Goal: Find specific page/section: Find specific page/section

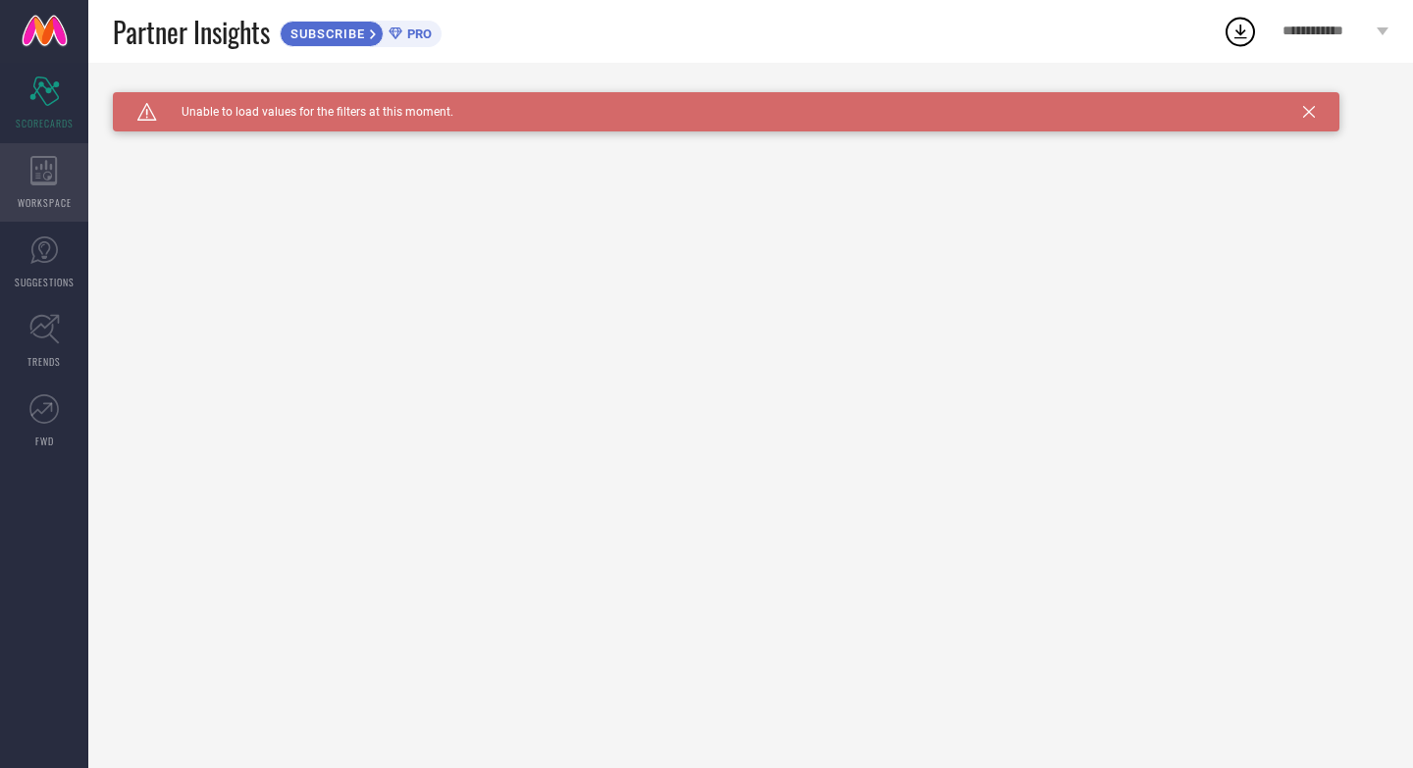
click at [37, 195] on span "WORKSPACE" at bounding box center [45, 202] width 54 height 15
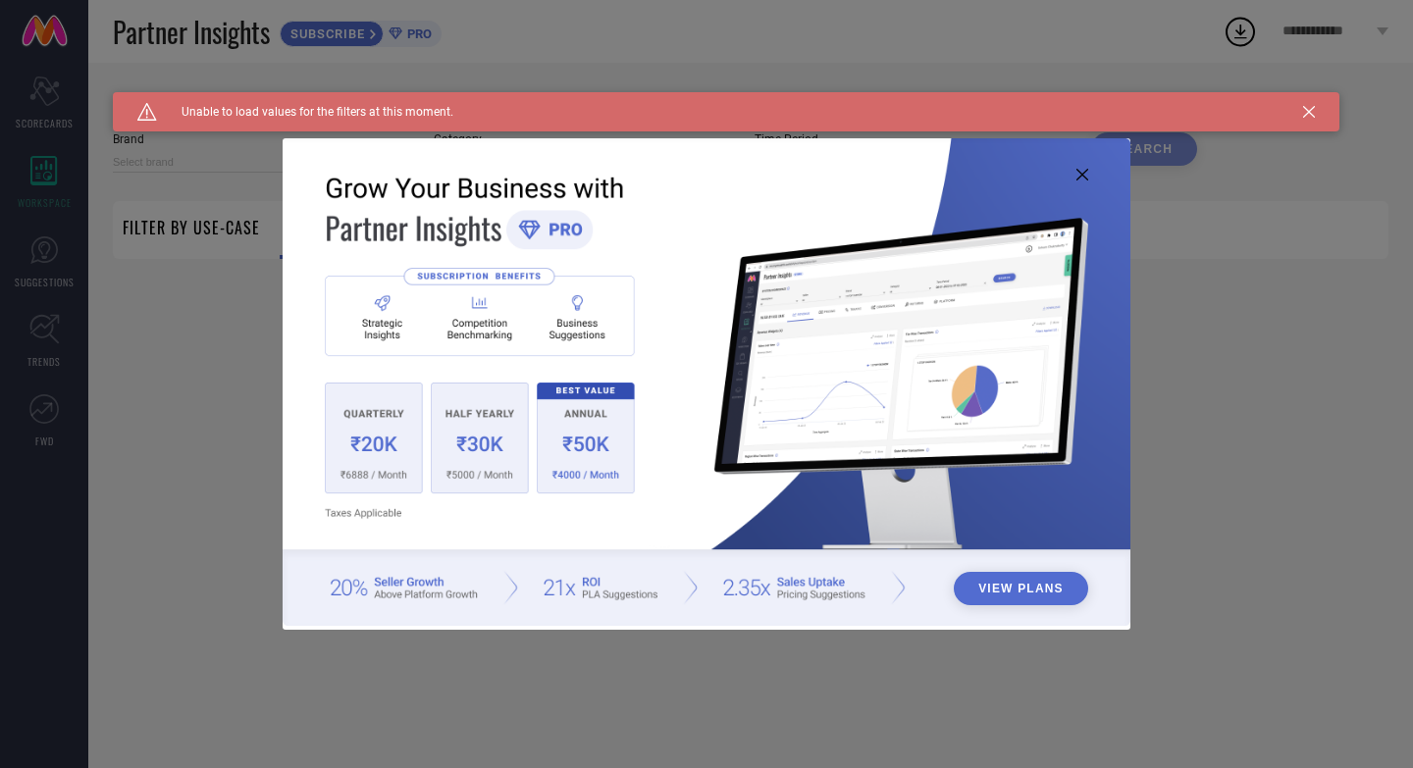
click at [32, 240] on div "View Plans" at bounding box center [706, 384] width 1413 height 768
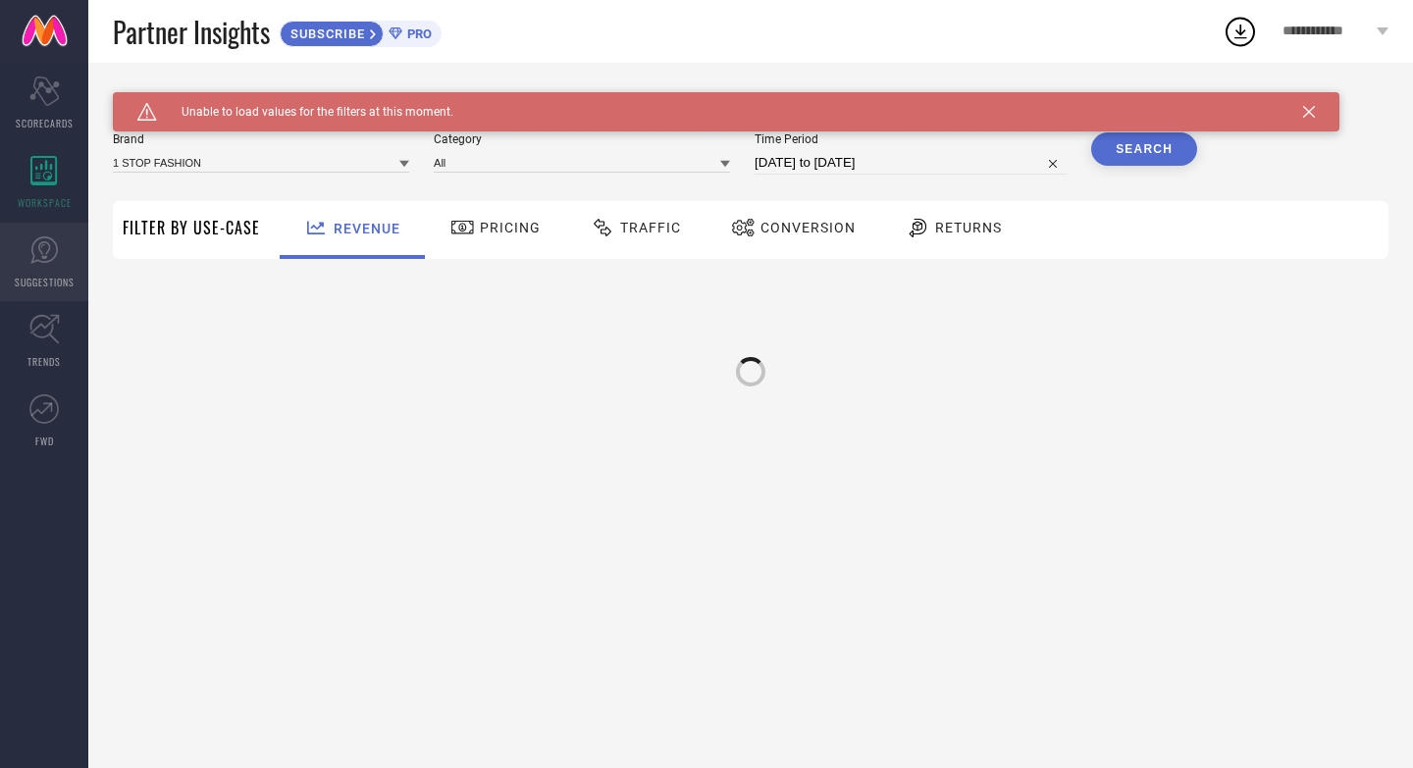
type input "1 STOP FASHION"
type input "All"
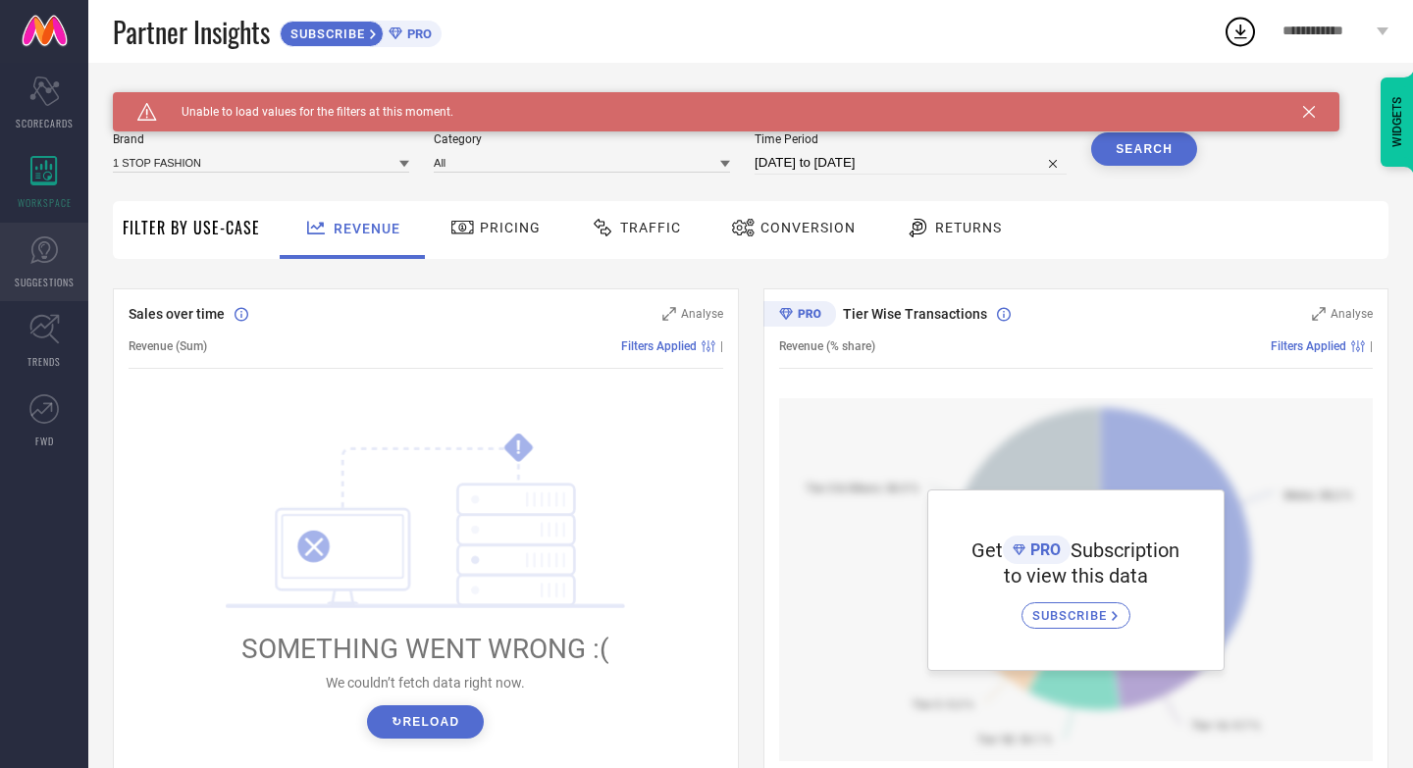
click at [33, 244] on icon at bounding box center [43, 249] width 29 height 29
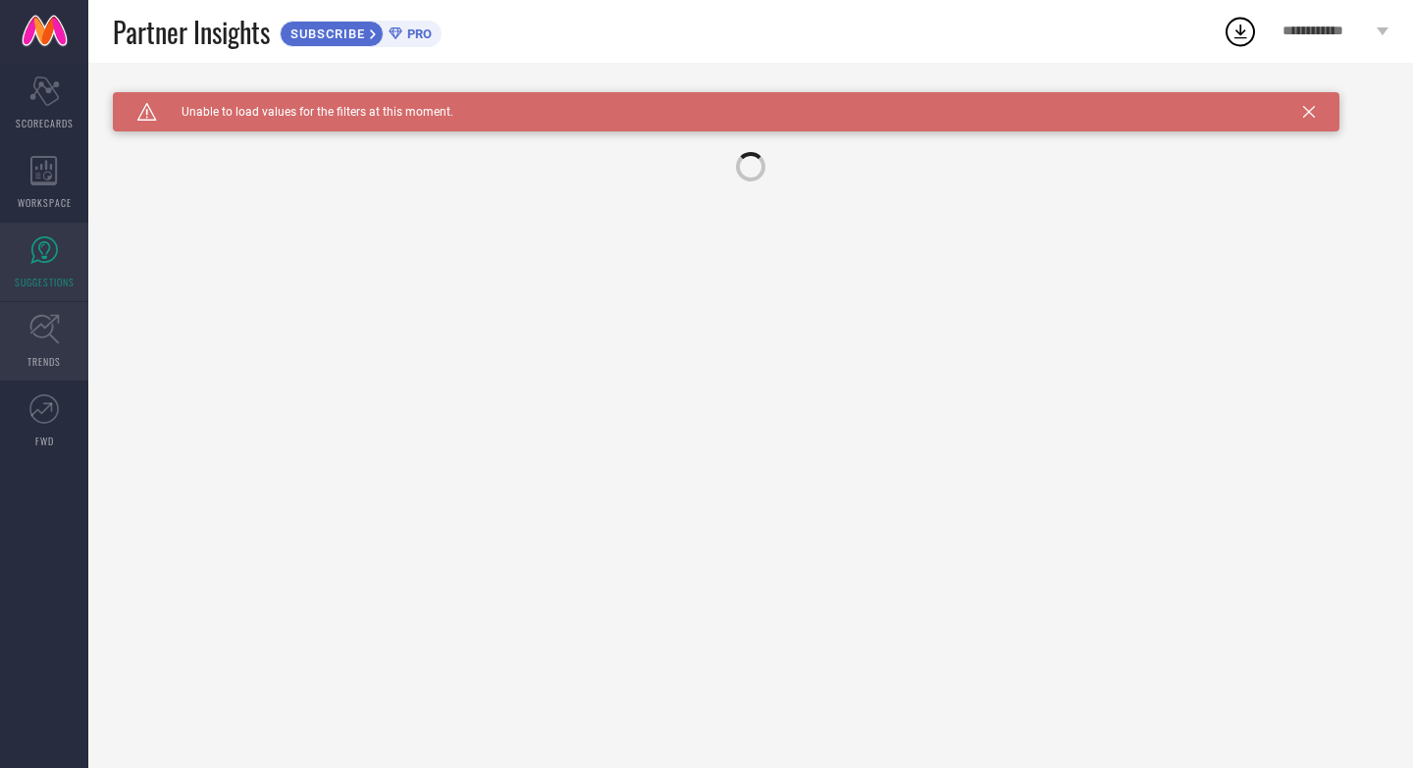
click at [34, 321] on icon at bounding box center [44, 329] width 30 height 30
click at [426, 30] on span "PRO" at bounding box center [416, 33] width 29 height 15
